Goal: Navigation & Orientation: Find specific page/section

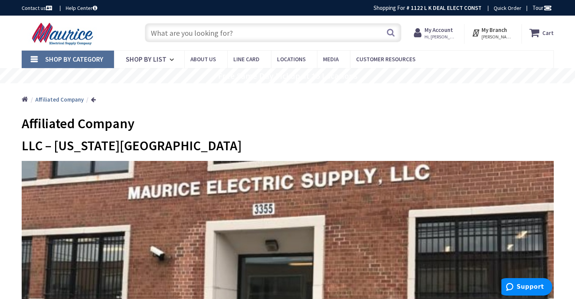
click at [507, 33] on strong "My Branch" at bounding box center [494, 29] width 25 height 7
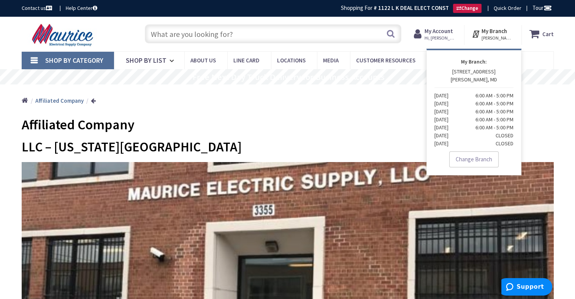
click at [503, 29] on strong "My Branch" at bounding box center [494, 30] width 25 height 7
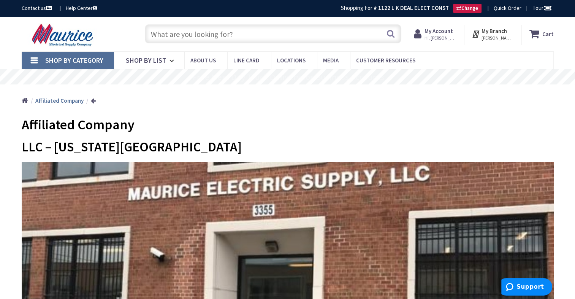
click at [94, 102] on div "Home Affiliated Company" at bounding box center [288, 97] width 570 height 27
click at [20, 97] on div "Home Affiliated Company" at bounding box center [288, 97] width 570 height 27
click at [25, 98] on link "Home" at bounding box center [25, 101] width 6 height 10
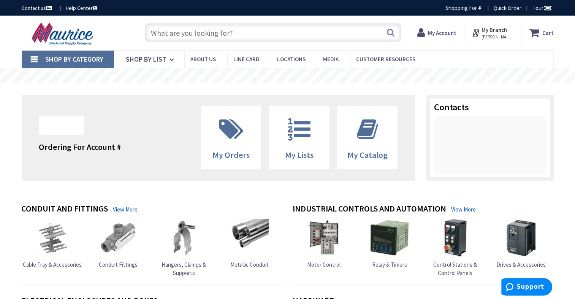
click at [505, 35] on span "[PERSON_NAME], MD" at bounding box center [498, 37] width 32 height 6
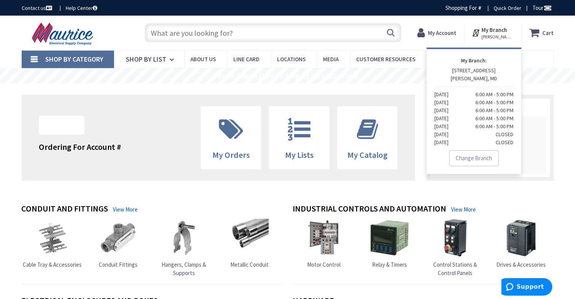
click at [506, 29] on strong "My Branch" at bounding box center [494, 29] width 25 height 7
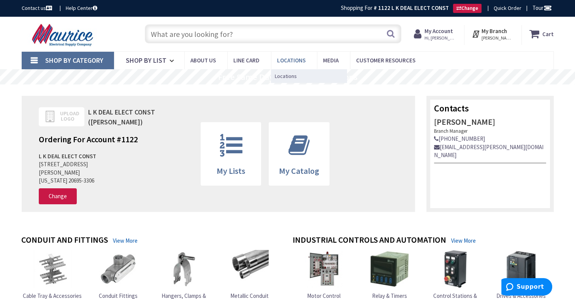
click at [292, 60] on span "Locations" at bounding box center [291, 60] width 29 height 7
click at [286, 79] on span "Locations" at bounding box center [286, 76] width 22 height 8
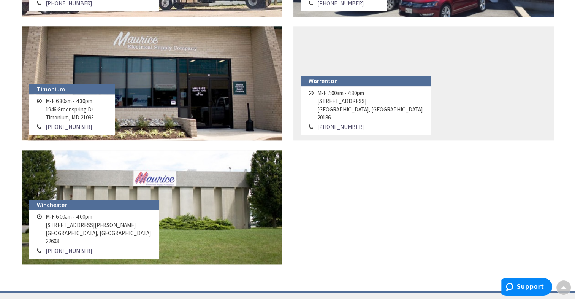
scroll to position [913, 0]
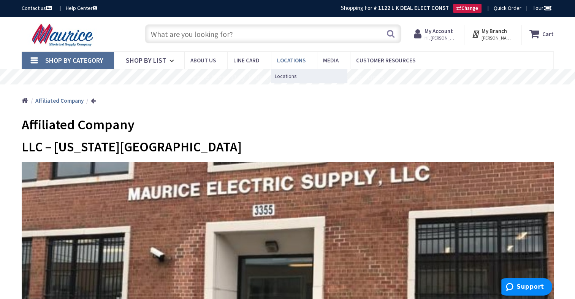
click at [286, 60] on span "Locations" at bounding box center [291, 60] width 29 height 7
click at [288, 77] on span "Locations" at bounding box center [286, 76] width 22 height 8
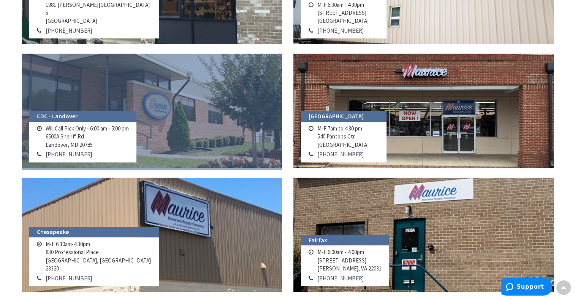
scroll to position [229, 0]
